Goal: Task Accomplishment & Management: Complete application form

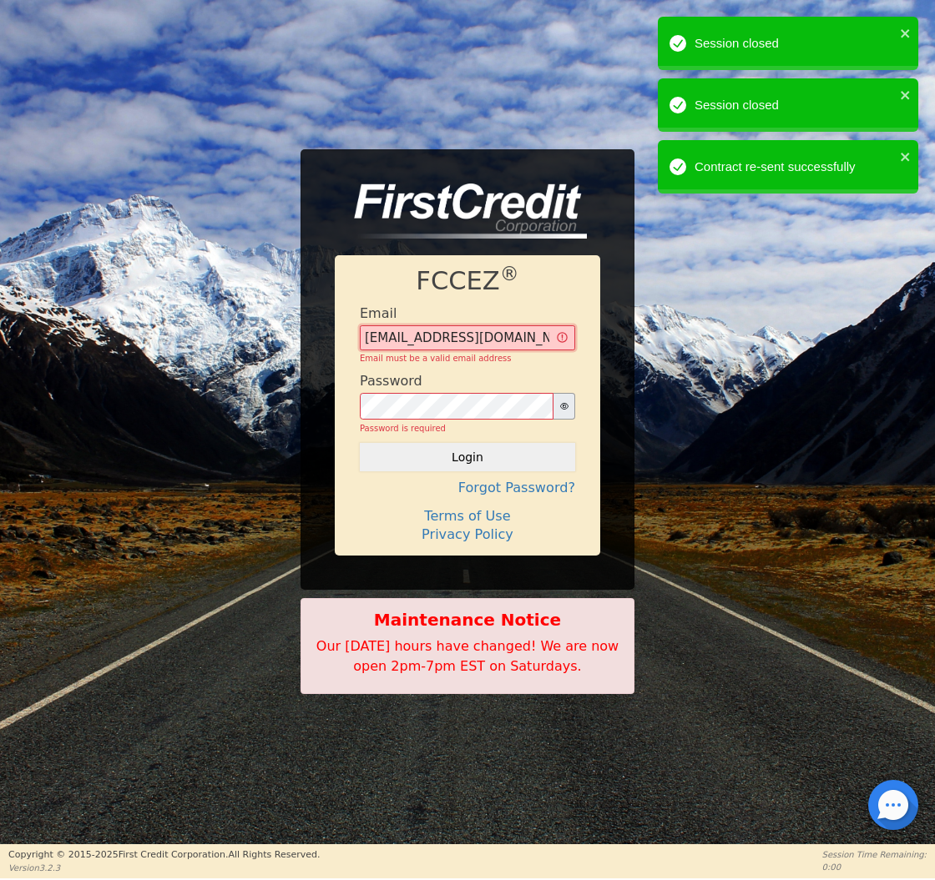
type input "[EMAIL_ADDRESS][DOMAIN_NAME]"
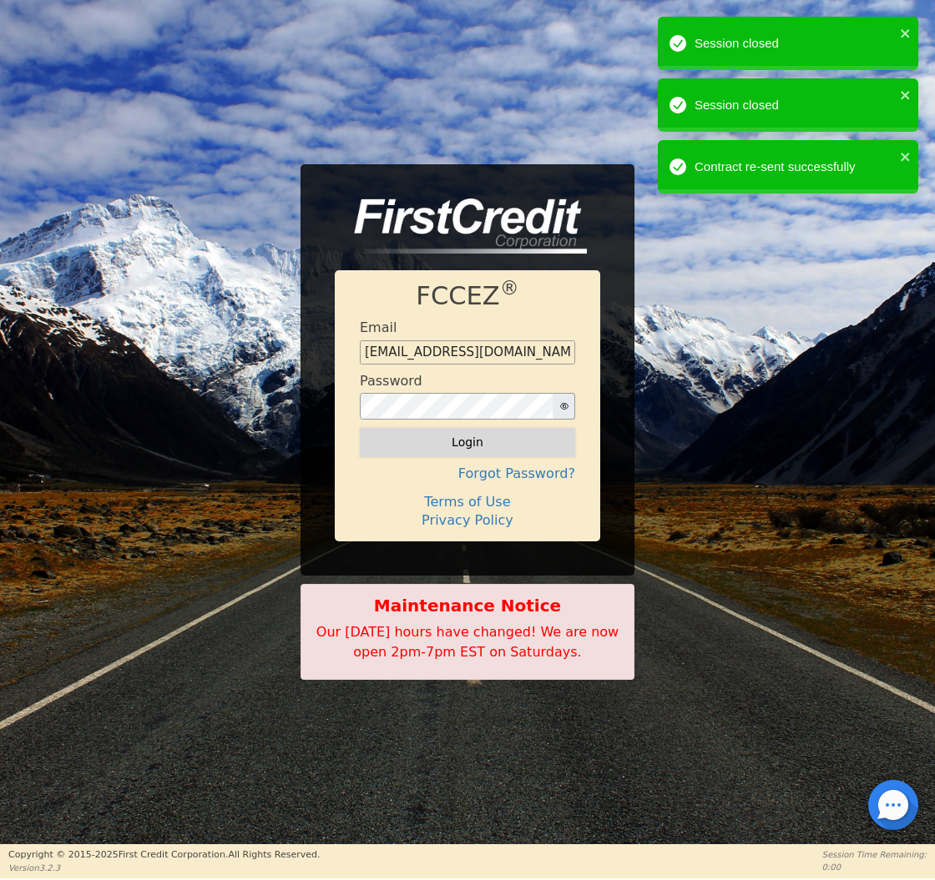
click at [480, 440] on button "Login" at bounding box center [467, 442] width 215 height 28
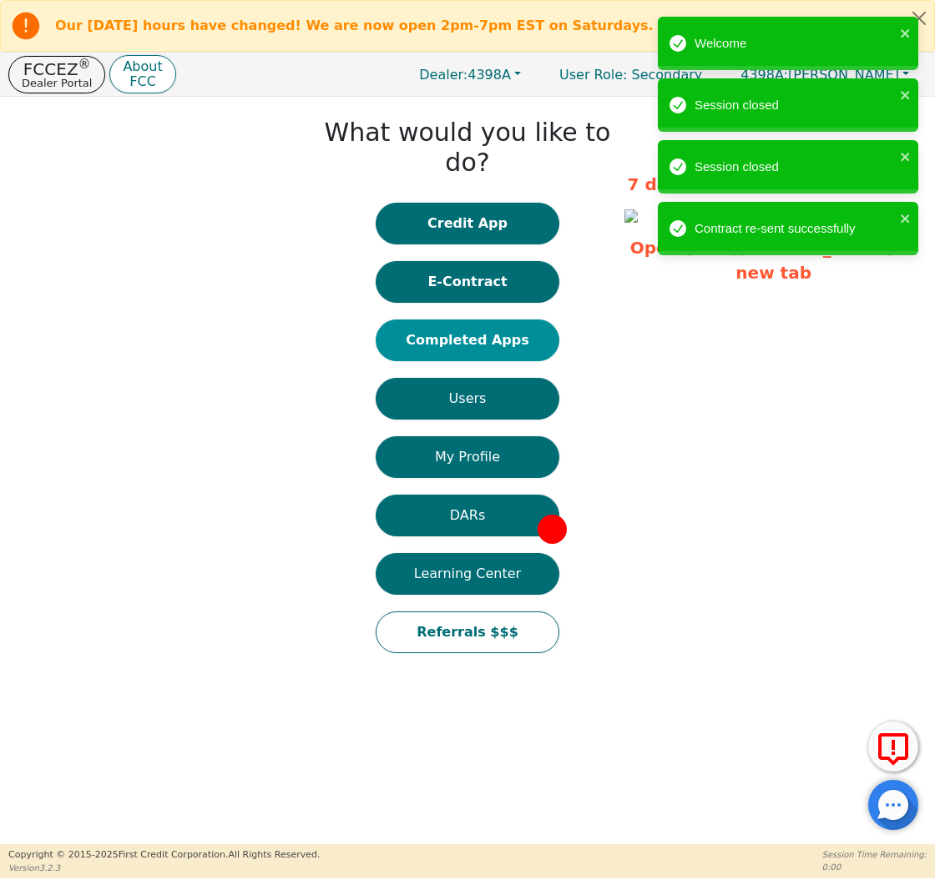
click at [477, 320] on button "Completed Apps" at bounding box center [468, 341] width 184 height 42
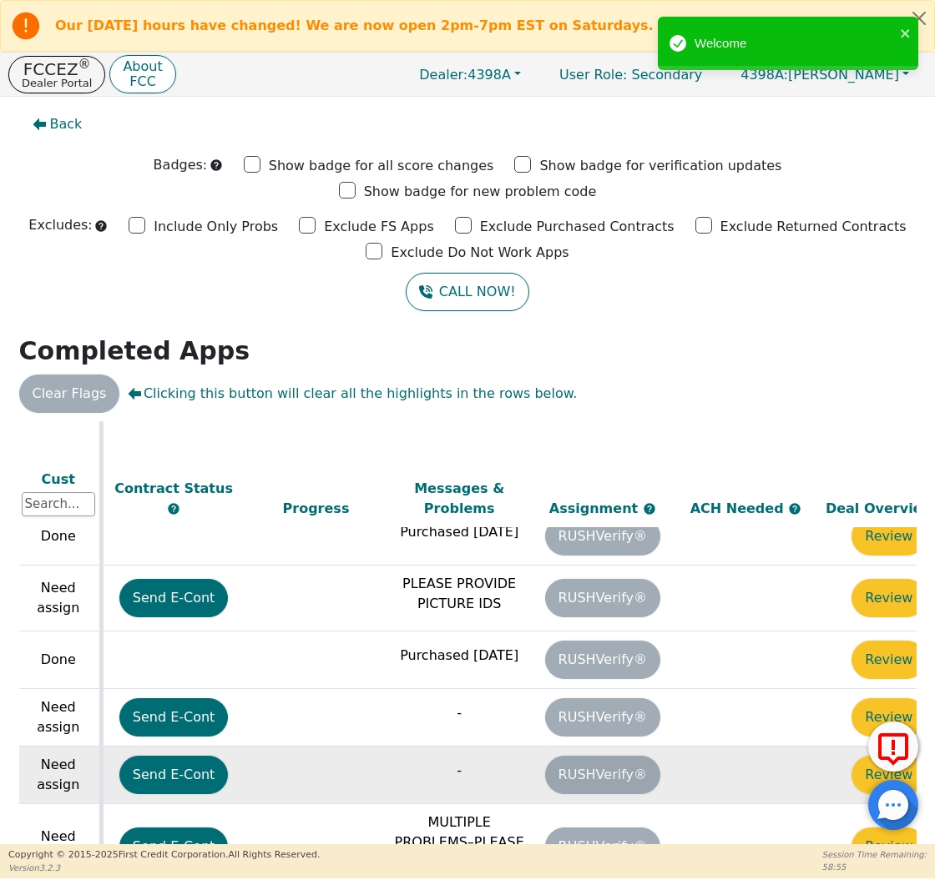
scroll to position [432, 904]
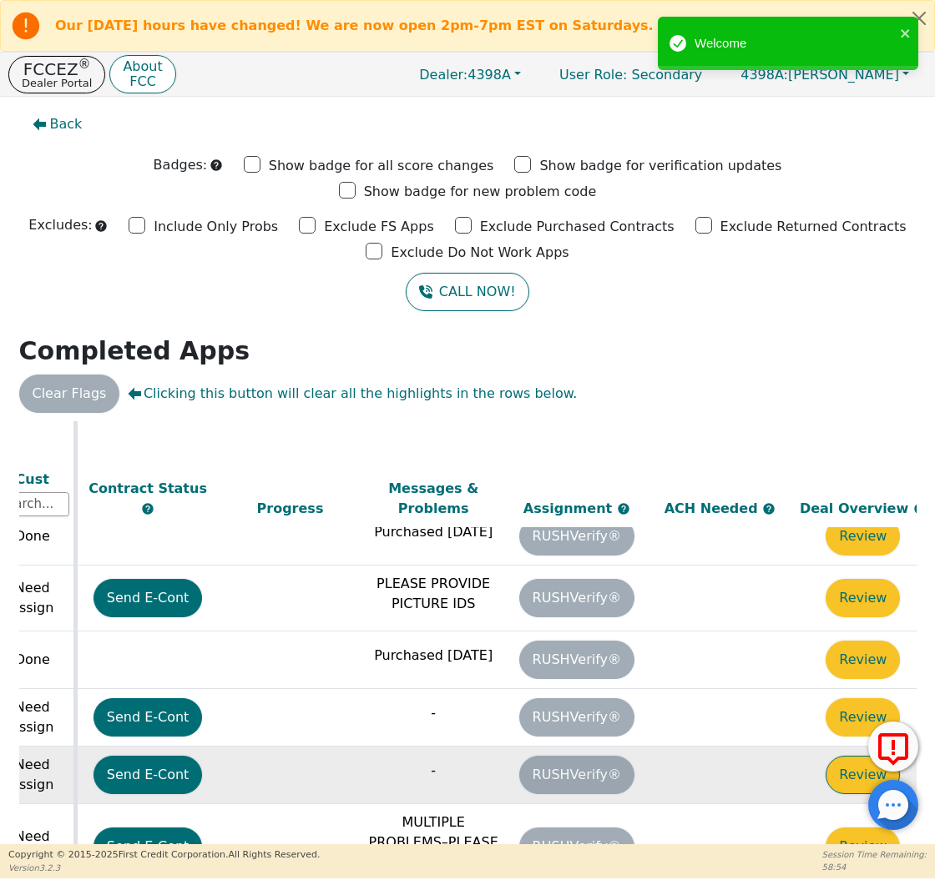
click at [845, 756] on button "Review" at bounding box center [862, 775] width 74 height 38
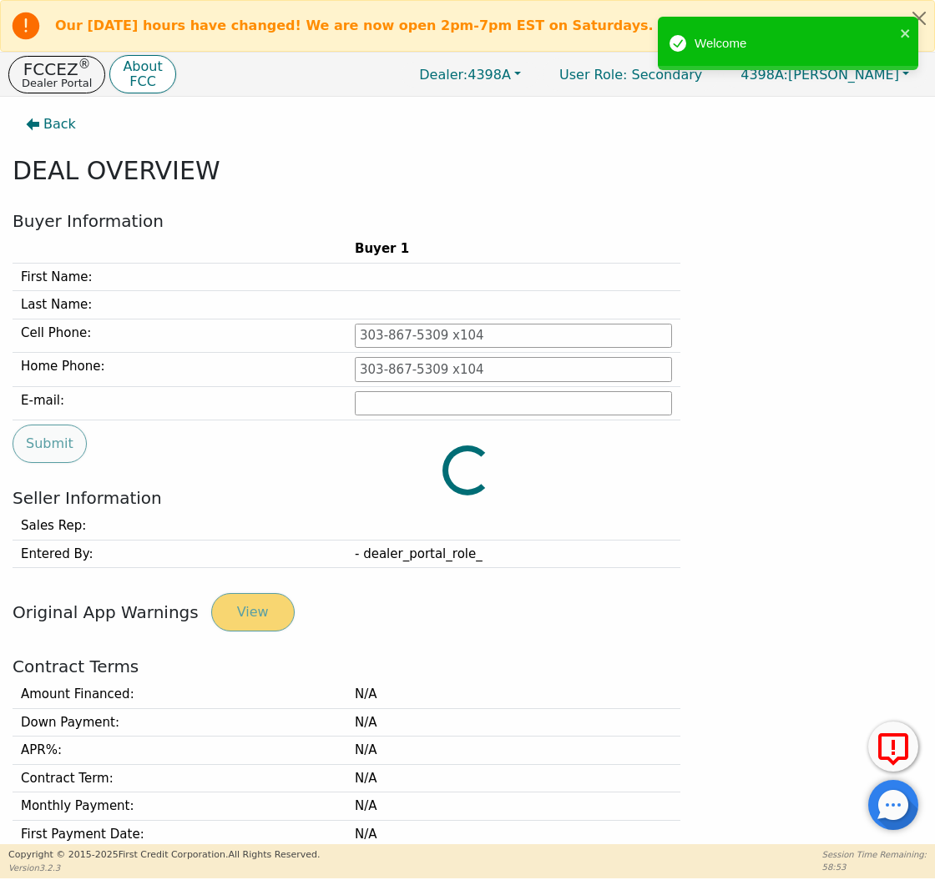
type input "[PHONE_NUMBER]"
type input "[PERSON_NAME][EMAIL_ADDRESS][PERSON_NAME][DOMAIN_NAME]"
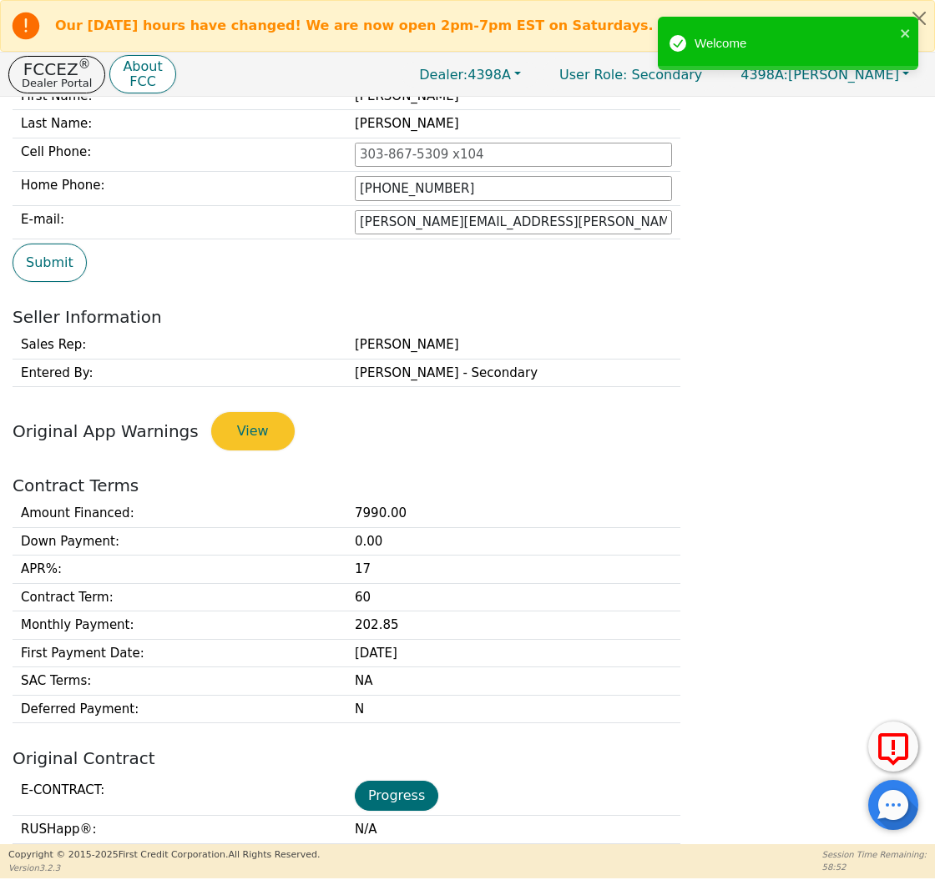
scroll to position [206, 0]
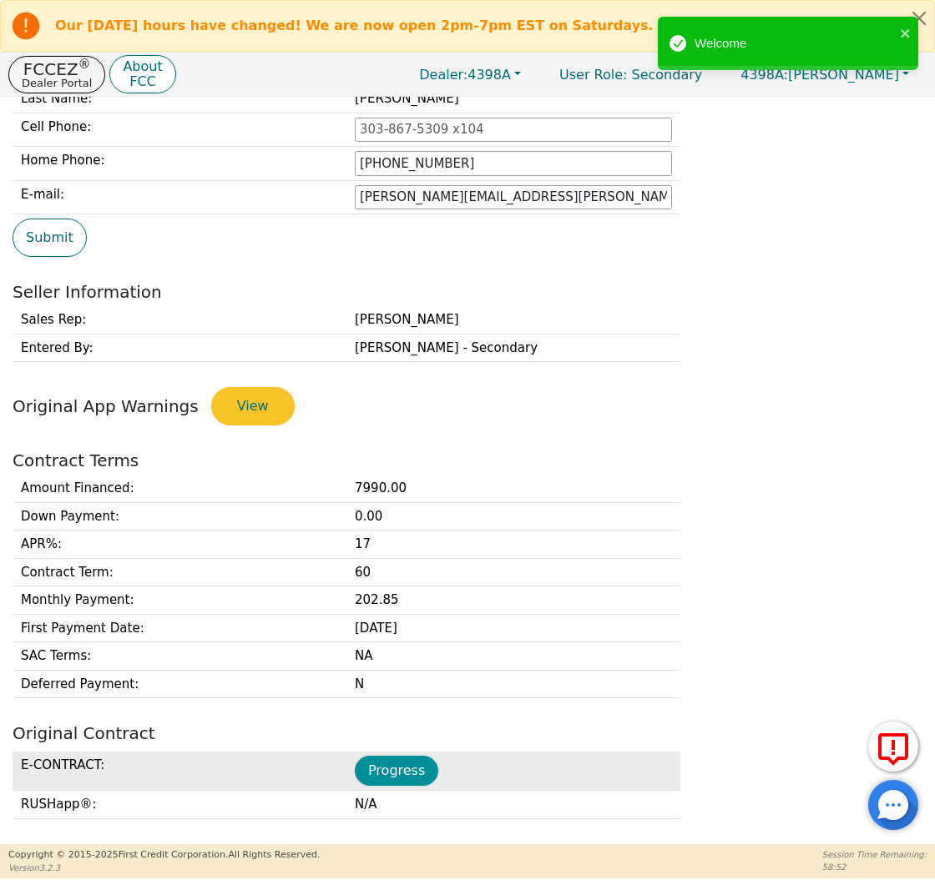
click at [396, 770] on button "Progress" at bounding box center [396, 771] width 83 height 30
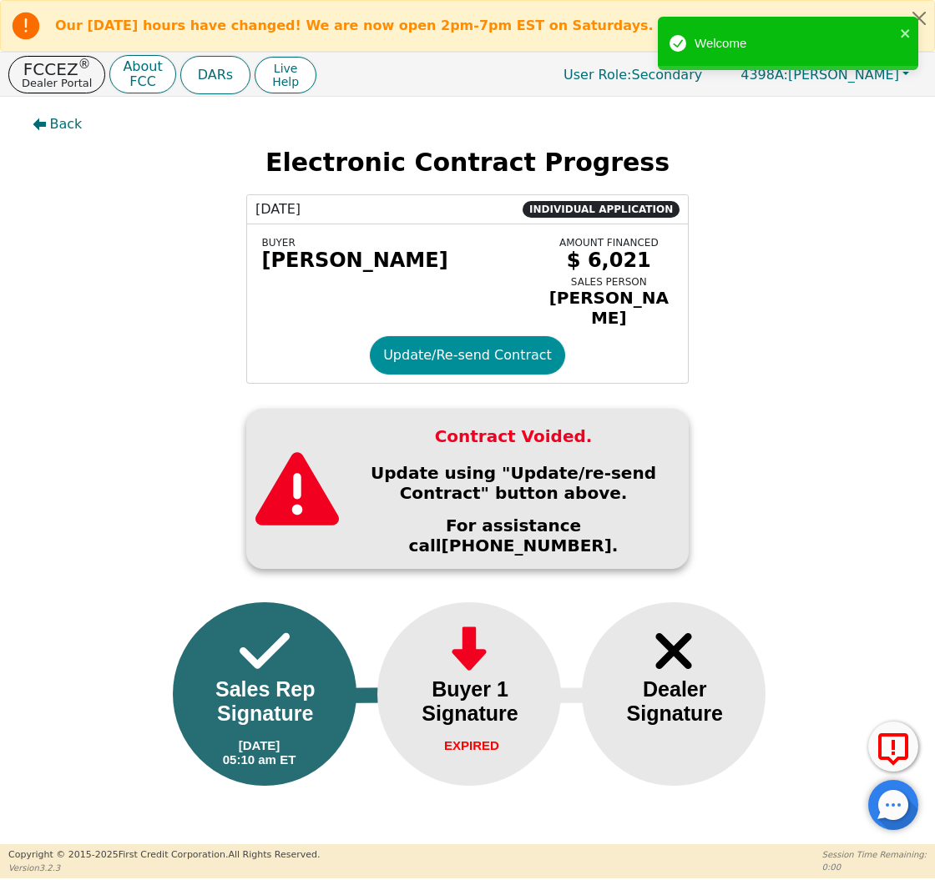
click at [419, 347] on button "Update/Re-send Contract" at bounding box center [467, 355] width 195 height 38
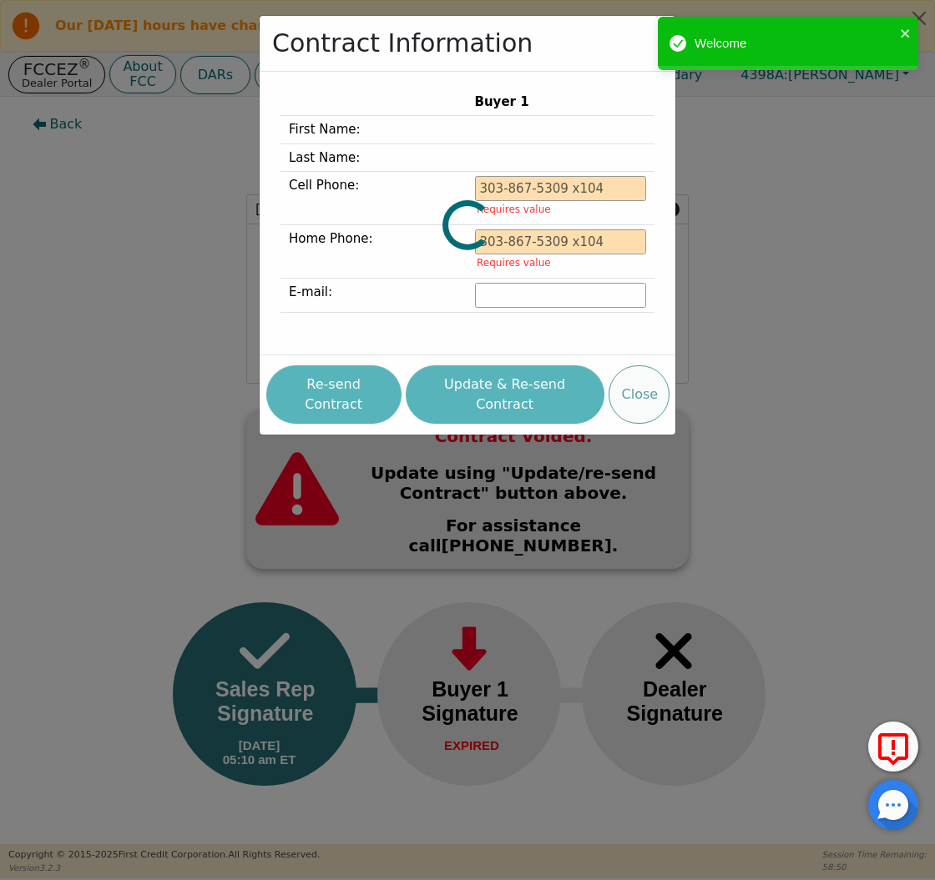
type input "[PHONE_NUMBER]"
type input "[PERSON_NAME][EMAIL_ADDRESS][PERSON_NAME][DOMAIN_NAME]"
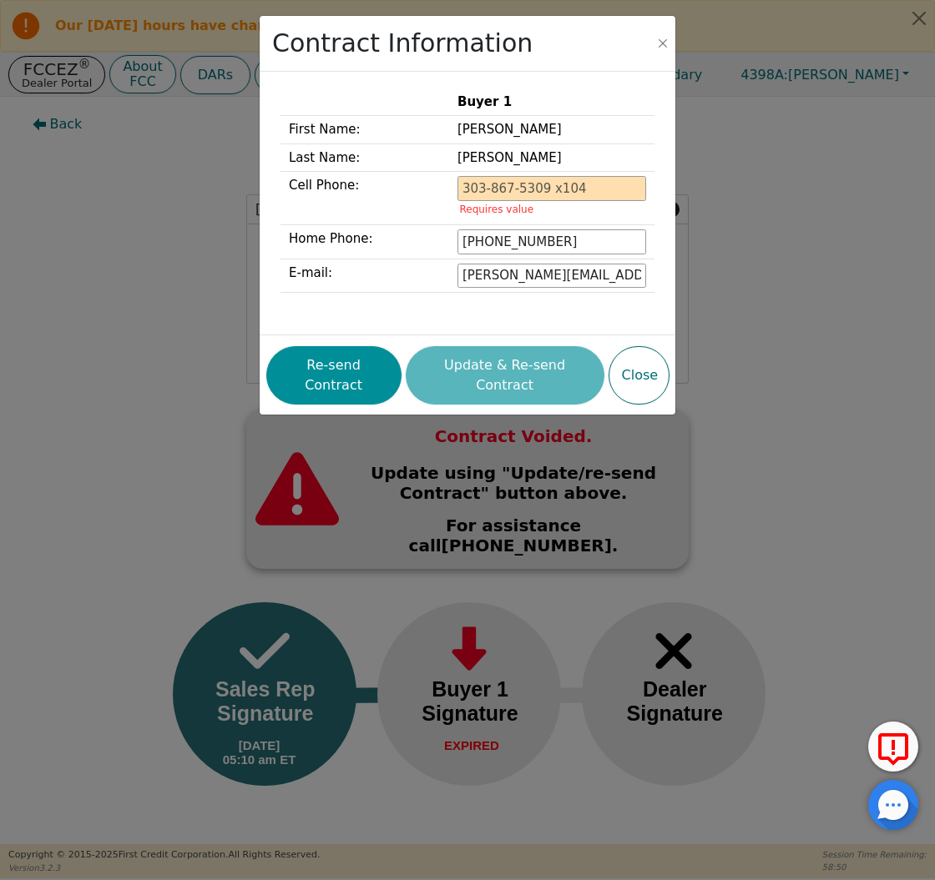
click at [380, 354] on button "Re-send Contract" at bounding box center [333, 375] width 135 height 58
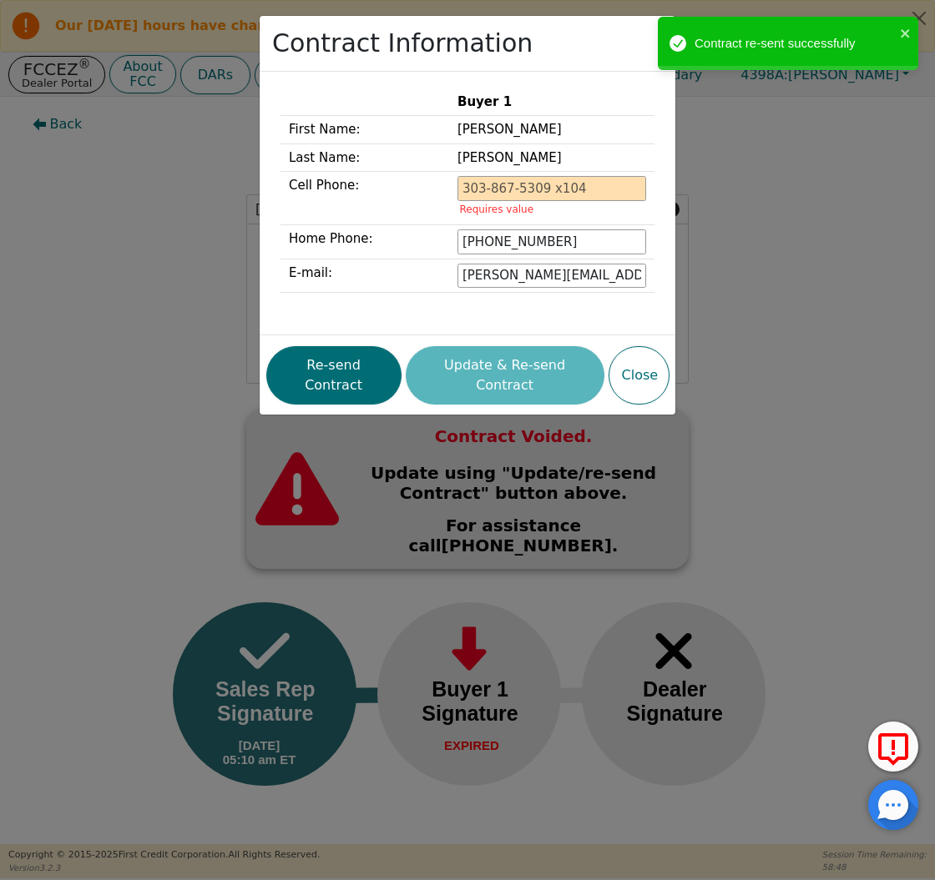
click at [116, 183] on div "Contract Information Buyer 1 First Name: [PERSON_NAME] Last Name: [PERSON_NAME]…" at bounding box center [467, 440] width 935 height 880
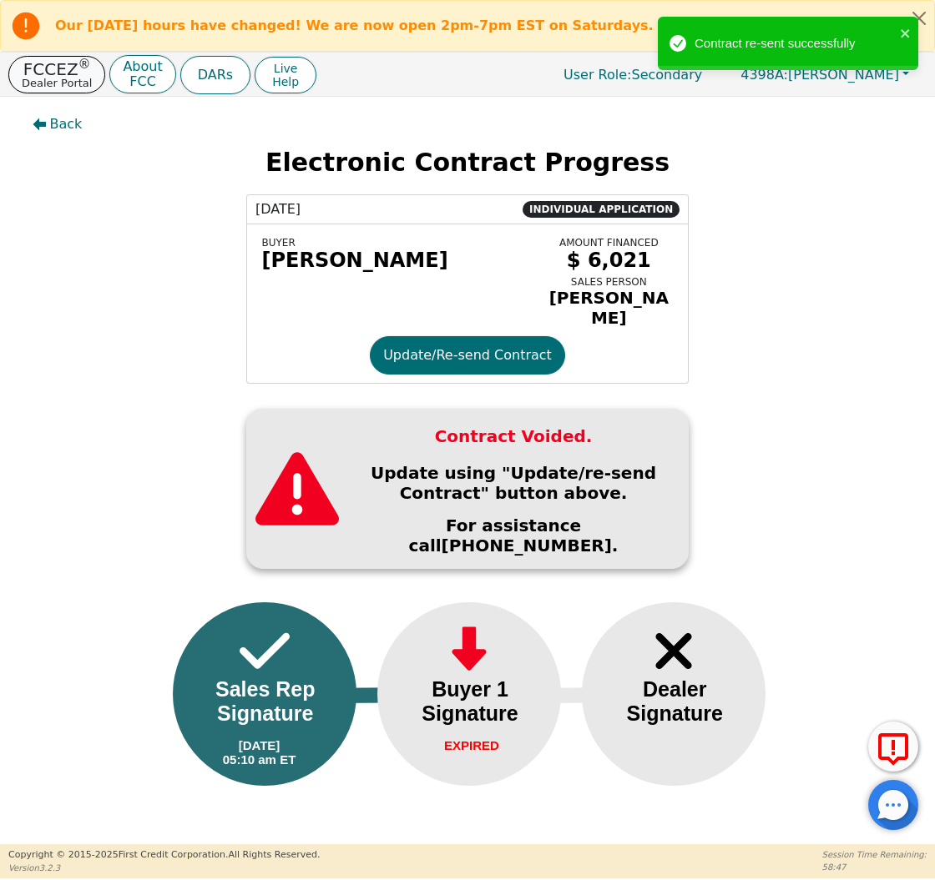
click at [60, 79] on p "Dealer Portal" at bounding box center [57, 83] width 70 height 11
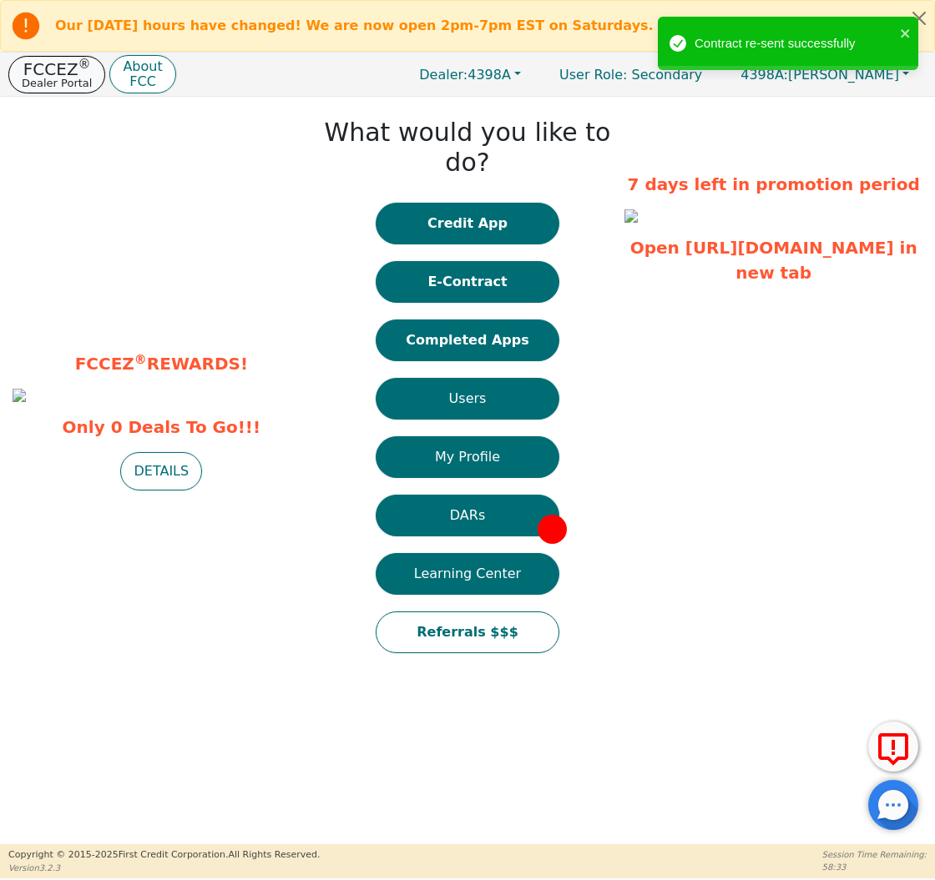
click at [68, 89] on button "FCCEZ ® Dealer Portal" at bounding box center [56, 75] width 97 height 38
